Goal: Task Accomplishment & Management: Complete application form

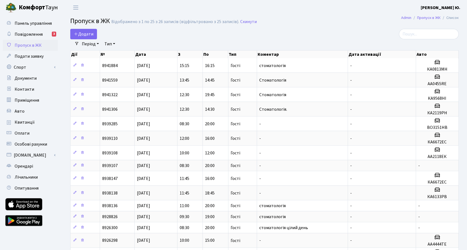
select select "25"
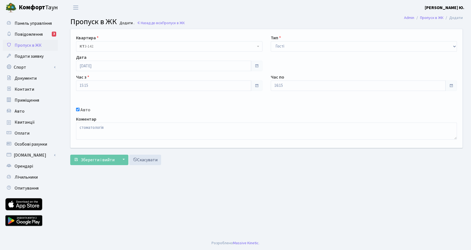
select select "3"
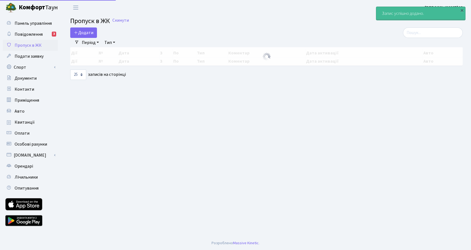
select select "25"
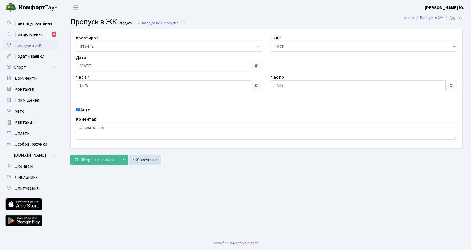
select select "3"
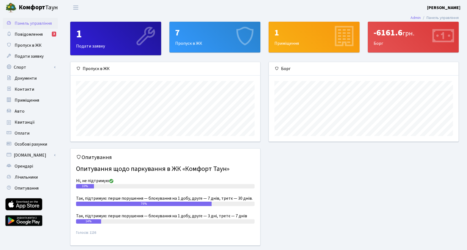
scroll to position [80, 189]
click at [36, 47] on span "Пропуск в ЖК" at bounding box center [28, 45] width 27 height 6
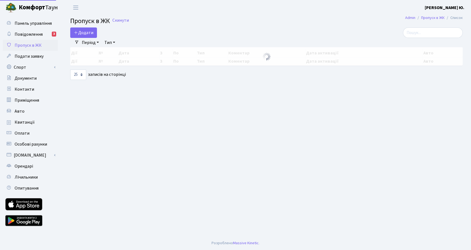
select select "25"
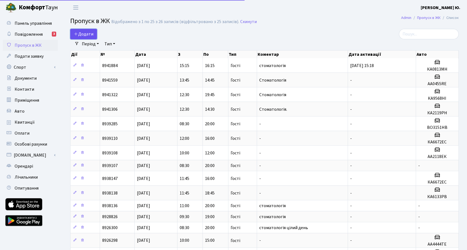
click at [86, 34] on span "Додати" at bounding box center [84, 34] width 20 height 6
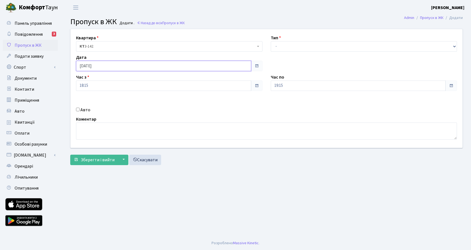
click at [102, 67] on input "[DATE]" at bounding box center [163, 66] width 175 height 10
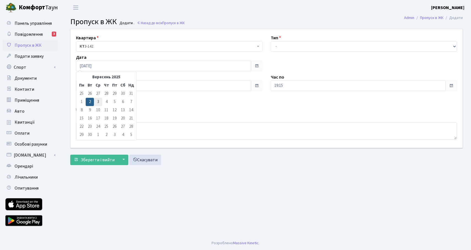
click at [101, 103] on td "3" at bounding box center [98, 102] width 8 height 8
type input "[DATE]"
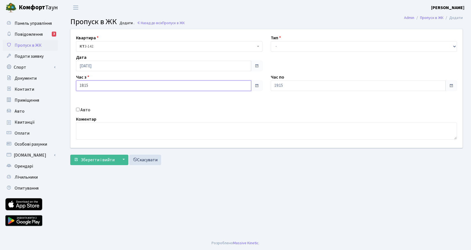
click at [99, 84] on input "18:15" at bounding box center [163, 86] width 175 height 10
click at [94, 145] on icon at bounding box center [91, 148] width 15 height 15
click at [94, 144] on icon at bounding box center [91, 148] width 15 height 15
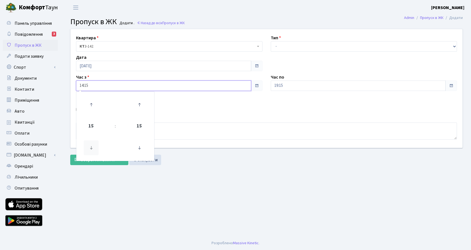
click at [94, 144] on icon at bounding box center [91, 148] width 15 height 15
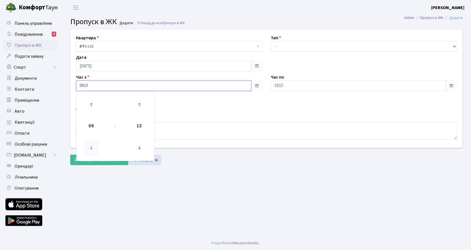
click at [94, 144] on icon at bounding box center [91, 148] width 15 height 15
click at [141, 102] on icon at bounding box center [139, 104] width 15 height 15
type input "08:30"
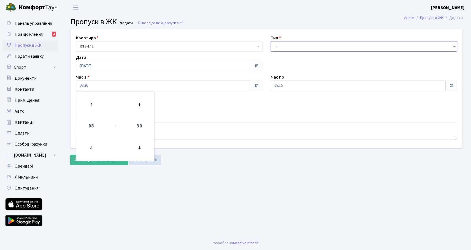
click at [275, 45] on select "- Доставка Таксі Гості Сервіс" at bounding box center [364, 46] width 186 height 10
select select "3"
click at [271, 41] on select "- Доставка Таксі Гості Сервіс" at bounding box center [364, 46] width 186 height 10
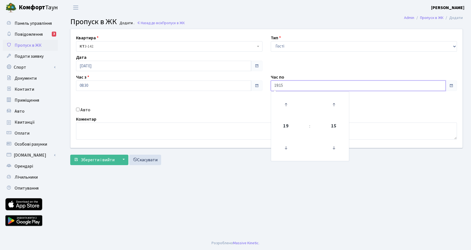
click at [283, 84] on input "19:15" at bounding box center [358, 86] width 175 height 10
click at [291, 146] on icon at bounding box center [285, 148] width 15 height 15
click at [288, 102] on icon at bounding box center [285, 104] width 15 height 15
click at [335, 149] on icon at bounding box center [333, 148] width 15 height 15
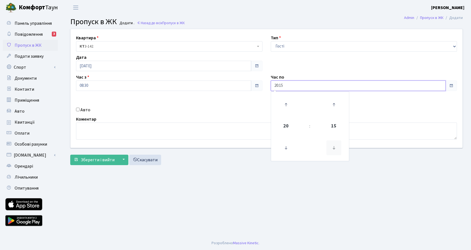
type input "20:00"
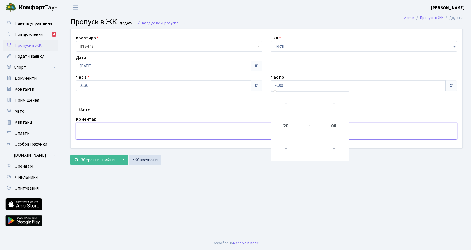
click at [227, 131] on textarea at bounding box center [266, 131] width 381 height 17
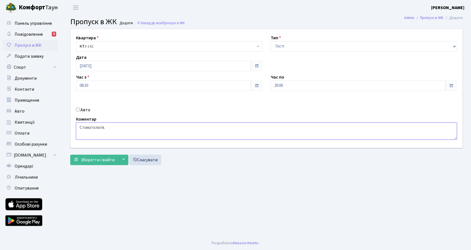
type textarea "Стоматологія."
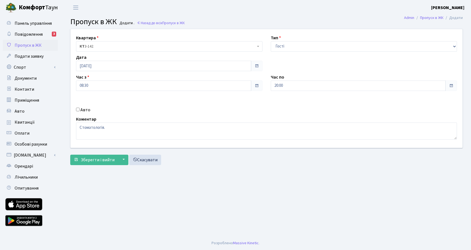
click at [96, 165] on div "Квартира <b>КТ</b>&nbsp;&nbsp;&nbsp;&nbsp;3-142 КТ 3-142 Тип - Доставка Таксі Г…" at bounding box center [266, 98] width 401 height 139
click at [95, 162] on span "Зберегти і вийти" at bounding box center [98, 160] width 34 height 6
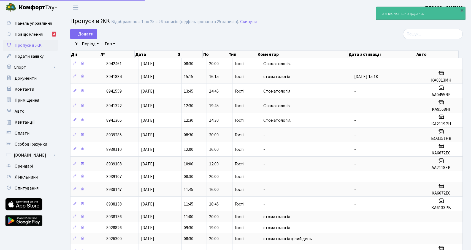
select select "25"
